Goal: Task Accomplishment & Management: Complete application form

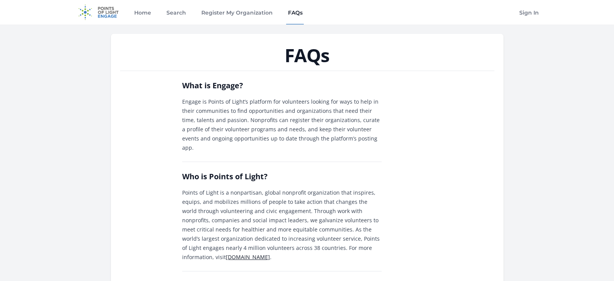
click at [218, 12] on link "Register My Organization" at bounding box center [236, 12] width 74 height 25
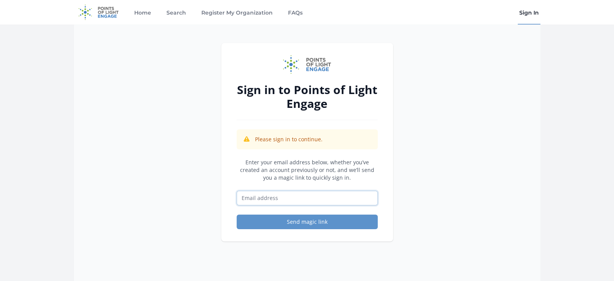
click at [245, 197] on input "Email address" at bounding box center [307, 198] width 141 height 15
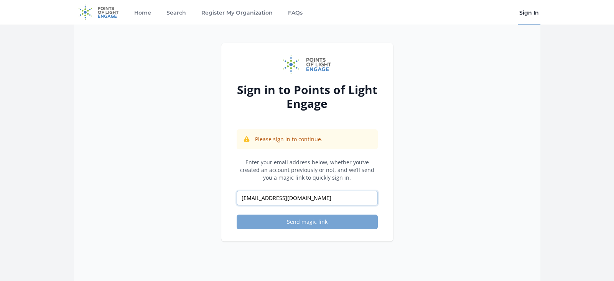
type input "[EMAIL_ADDRESS][DOMAIN_NAME]"
click at [291, 223] on button "Send magic link" at bounding box center [307, 221] width 141 height 15
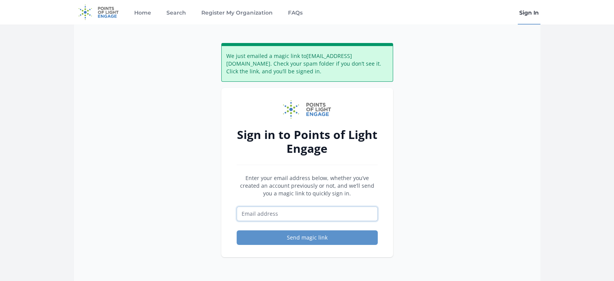
click at [245, 214] on input "Email address" at bounding box center [307, 213] width 141 height 15
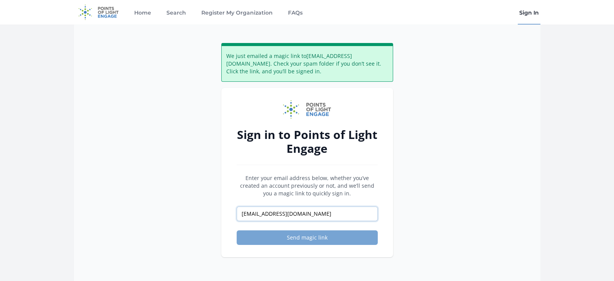
type input "[EMAIL_ADDRESS][DOMAIN_NAME]"
click at [299, 237] on button "Send magic link" at bounding box center [307, 237] width 141 height 15
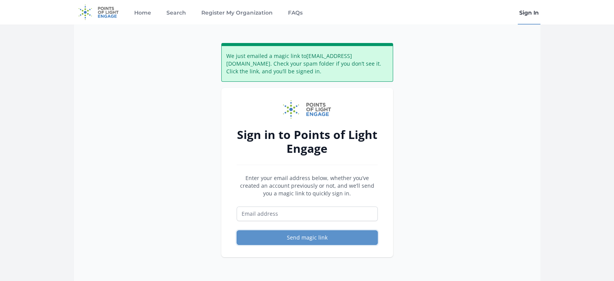
click at [299, 237] on button "Send magic link" at bounding box center [307, 237] width 141 height 15
click at [239, 215] on input "Email address" at bounding box center [307, 213] width 141 height 15
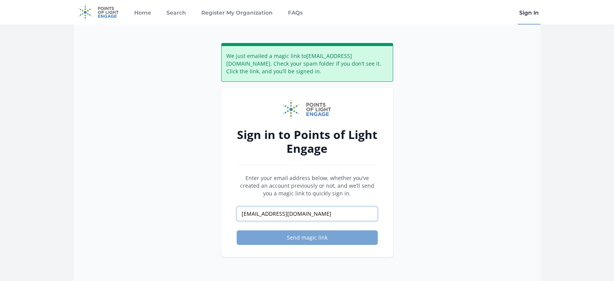
type input "[EMAIL_ADDRESS][DOMAIN_NAME]"
click at [287, 233] on button "Send magic link" at bounding box center [307, 237] width 141 height 15
